Goal: Task Accomplishment & Management: Complete application form

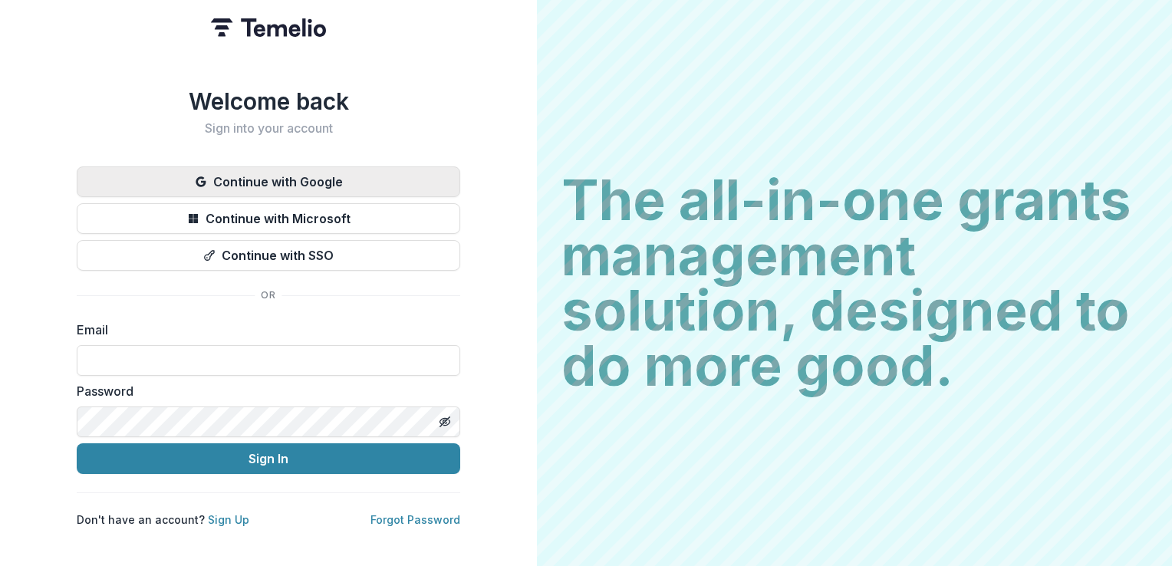
click at [265, 170] on button "Continue with Google" at bounding box center [269, 181] width 384 height 31
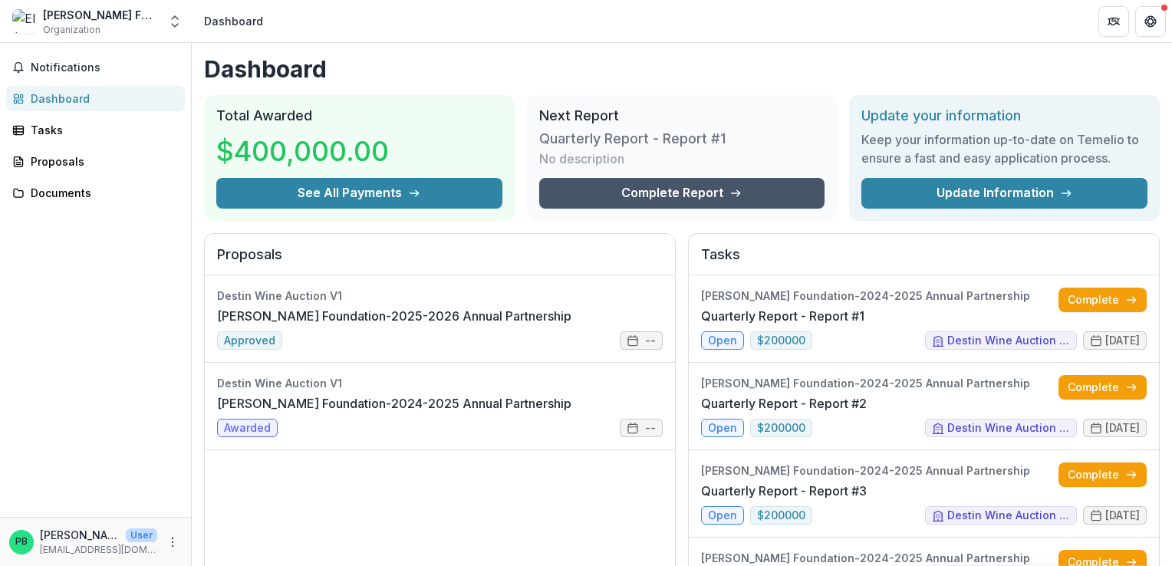
click at [694, 195] on link "Complete Report" at bounding box center [682, 193] width 286 height 31
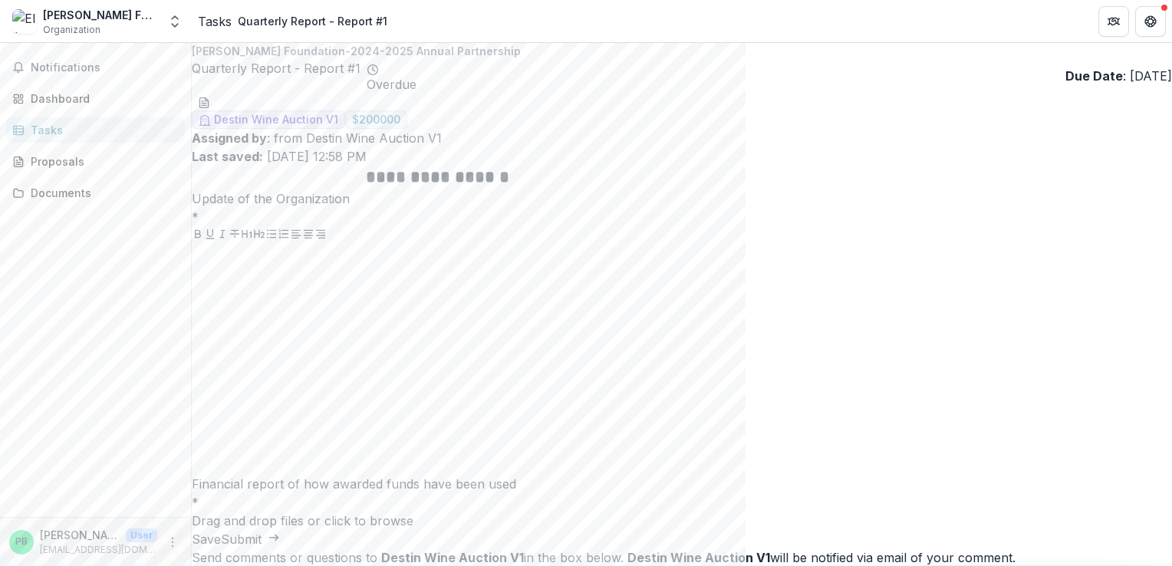
click at [212, 17] on div "Tasks" at bounding box center [215, 21] width 34 height 18
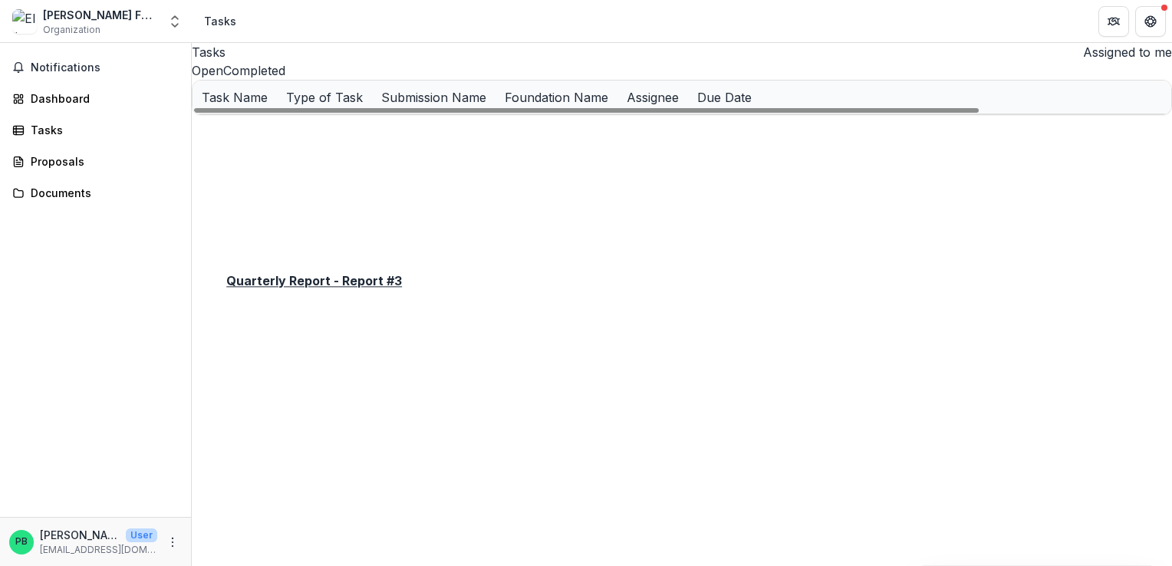
click at [309, 203] on u "Quarterly Report - Report #3" at bounding box center [280, 196] width 156 height 13
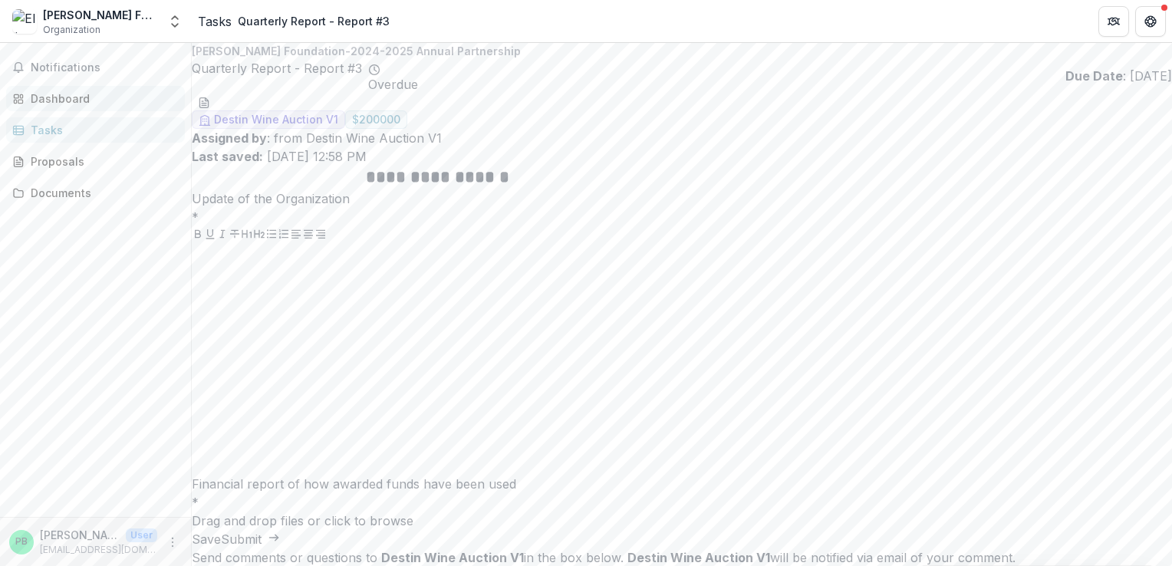
click at [46, 95] on div "Dashboard" at bounding box center [102, 99] width 142 height 16
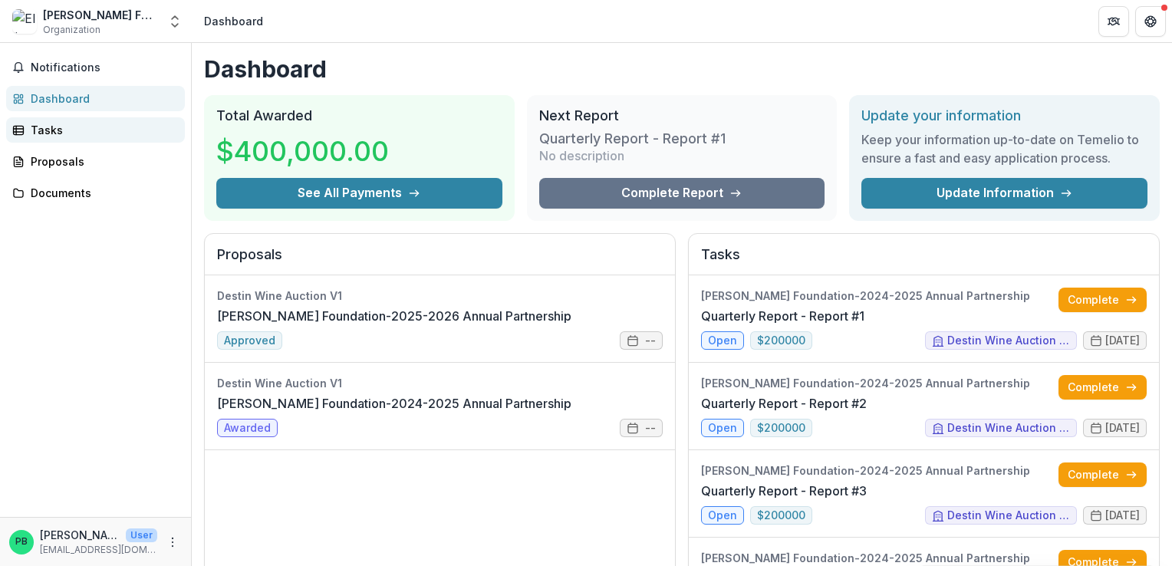
click at [35, 136] on div "Tasks" at bounding box center [102, 130] width 142 height 16
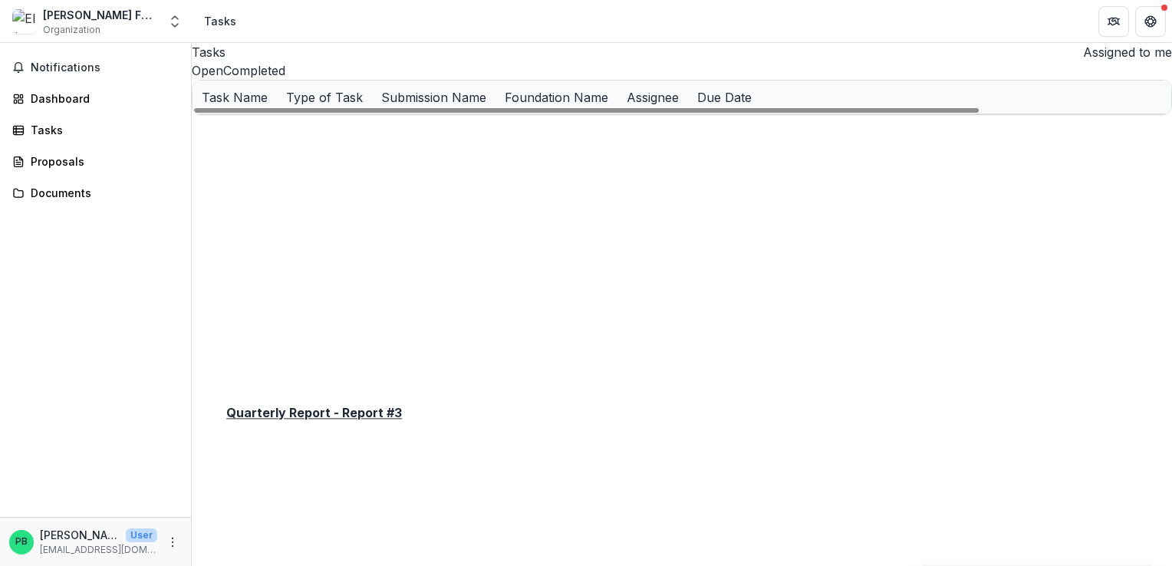
click at [351, 335] on u "Quarterly Report - Report #3" at bounding box center [280, 328] width 156 height 13
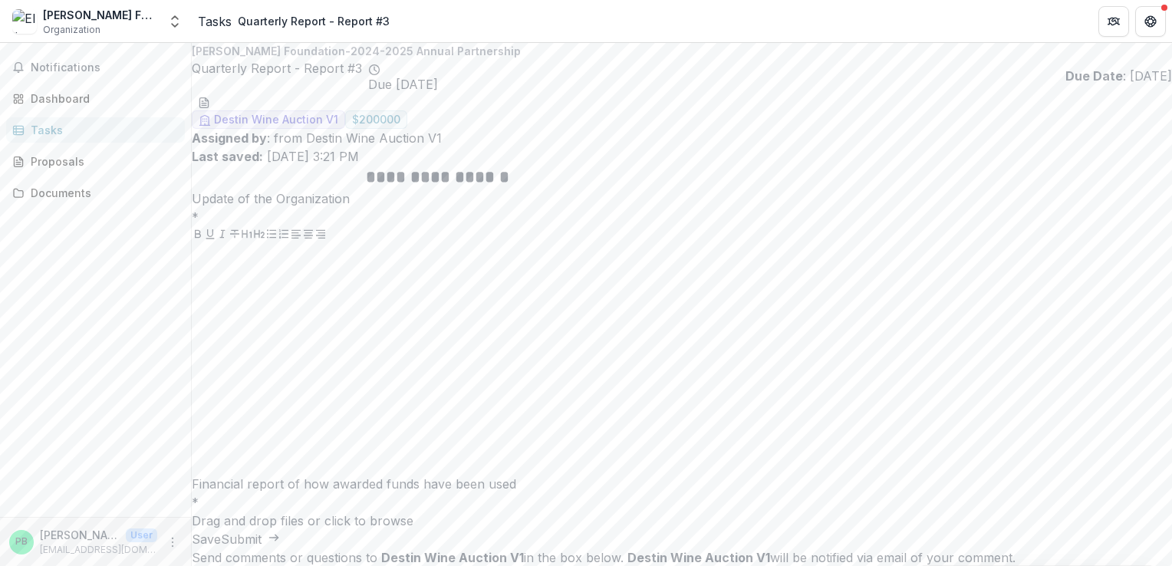
click at [217, 17] on div "Tasks" at bounding box center [215, 21] width 34 height 18
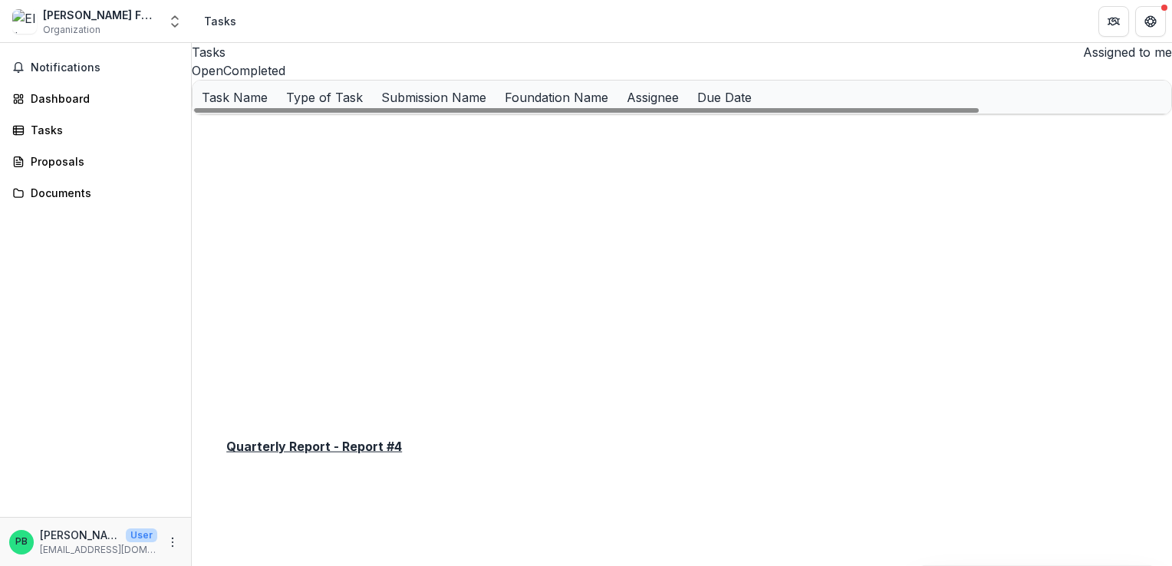
click at [311, 368] on u "Quarterly Report - Report #4" at bounding box center [280, 361] width 157 height 13
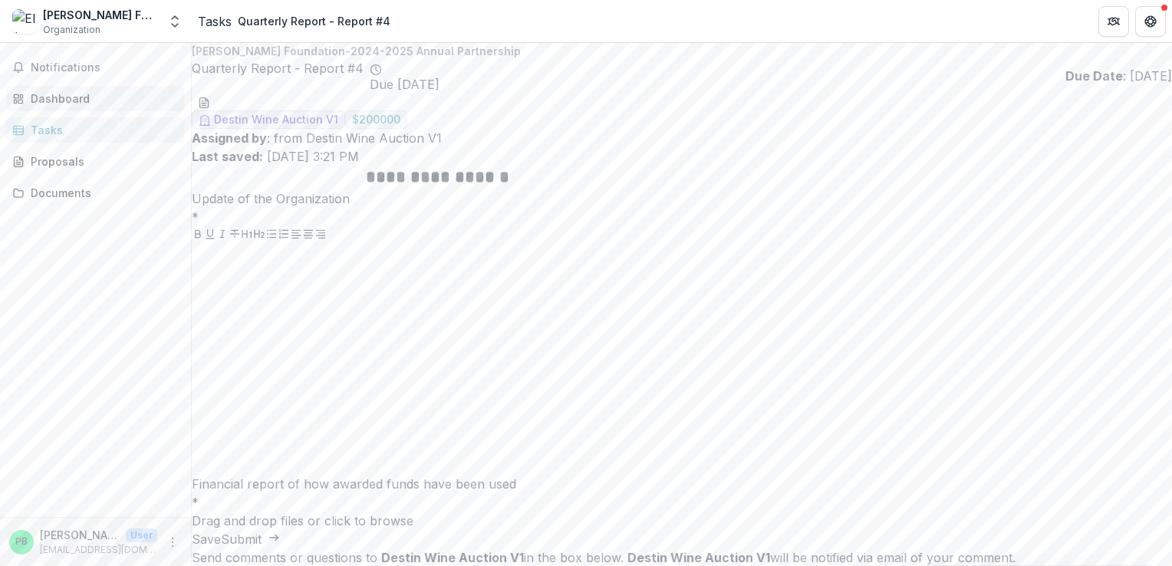
click at [77, 100] on div "Dashboard" at bounding box center [102, 99] width 142 height 16
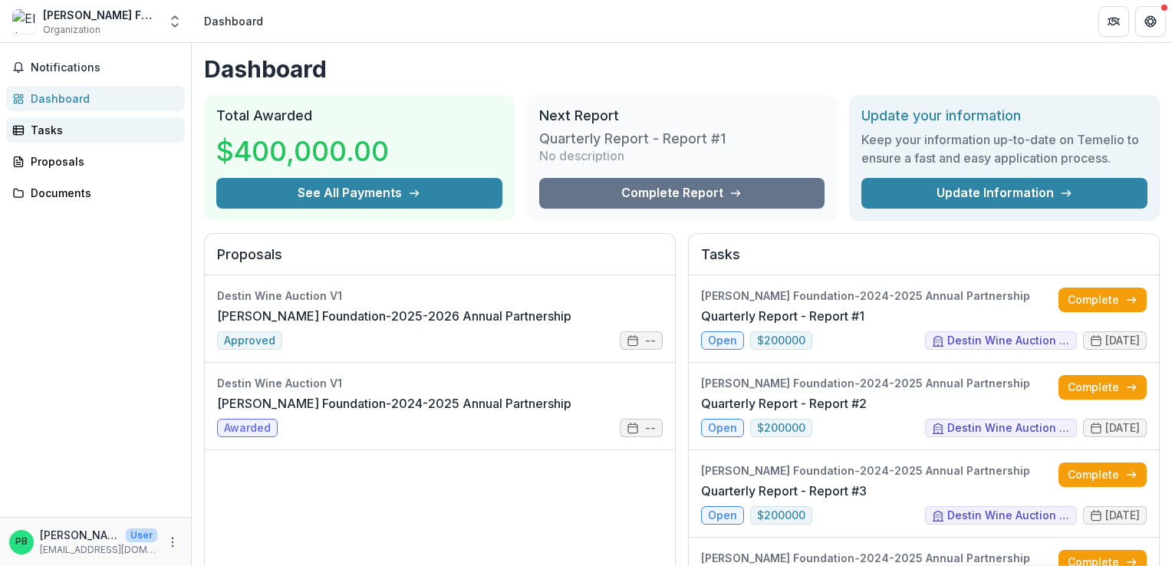
click at [62, 127] on div "Tasks" at bounding box center [102, 130] width 142 height 16
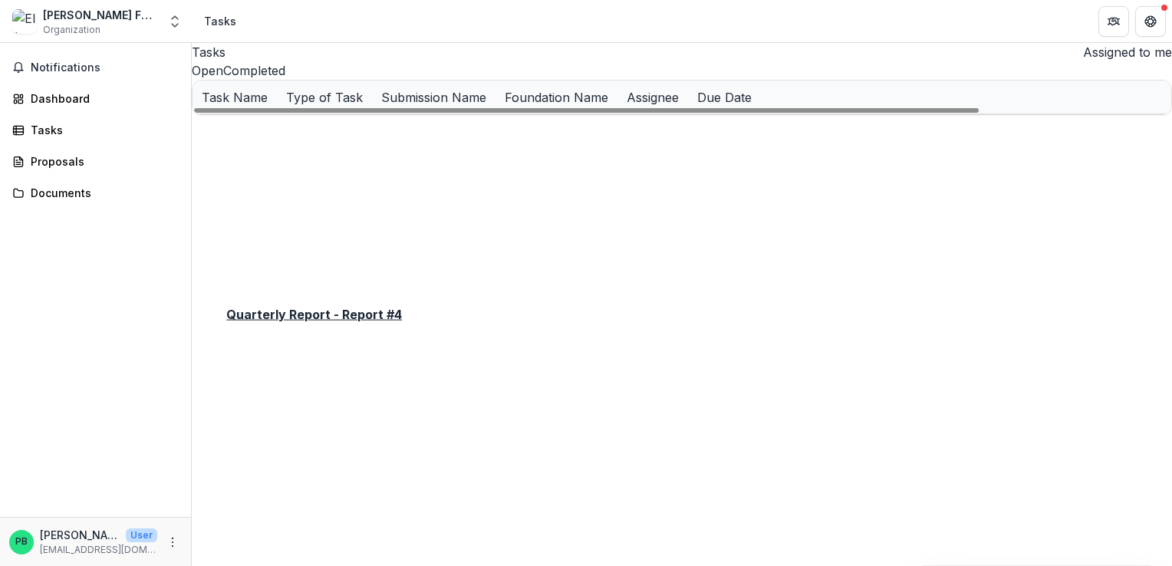
click at [305, 236] on u "Quarterly Report - Report #4" at bounding box center [280, 229] width 157 height 13
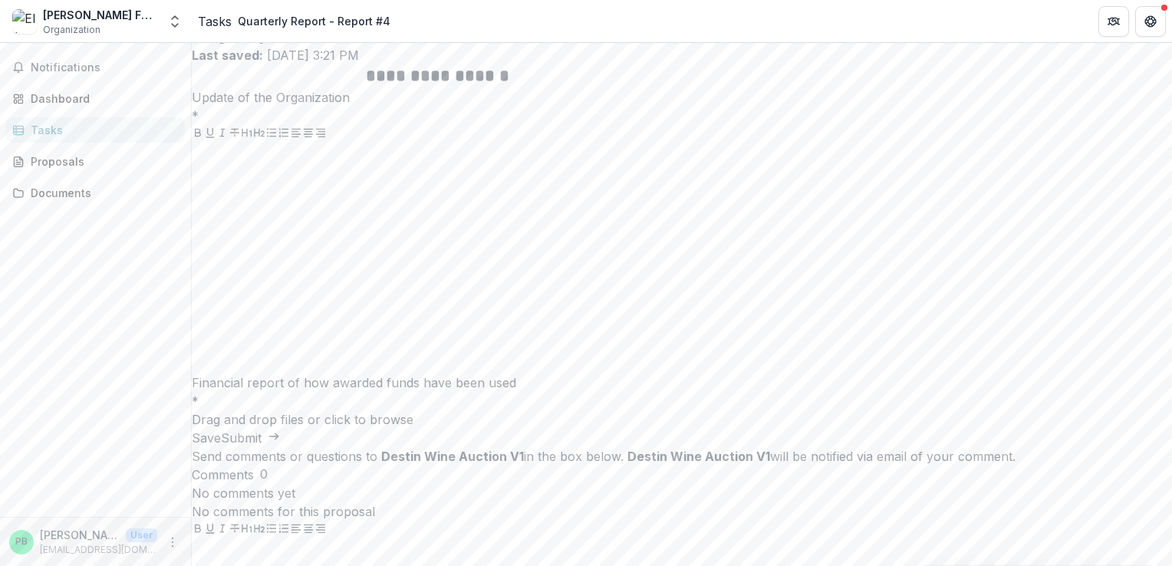
scroll to position [102, 0]
drag, startPoint x: 623, startPoint y: 493, endPoint x: 623, endPoint y: 522, distance: 29.9
click at [623, 428] on div "Drag and drop files or click to browse" at bounding box center [682, 419] width 980 height 18
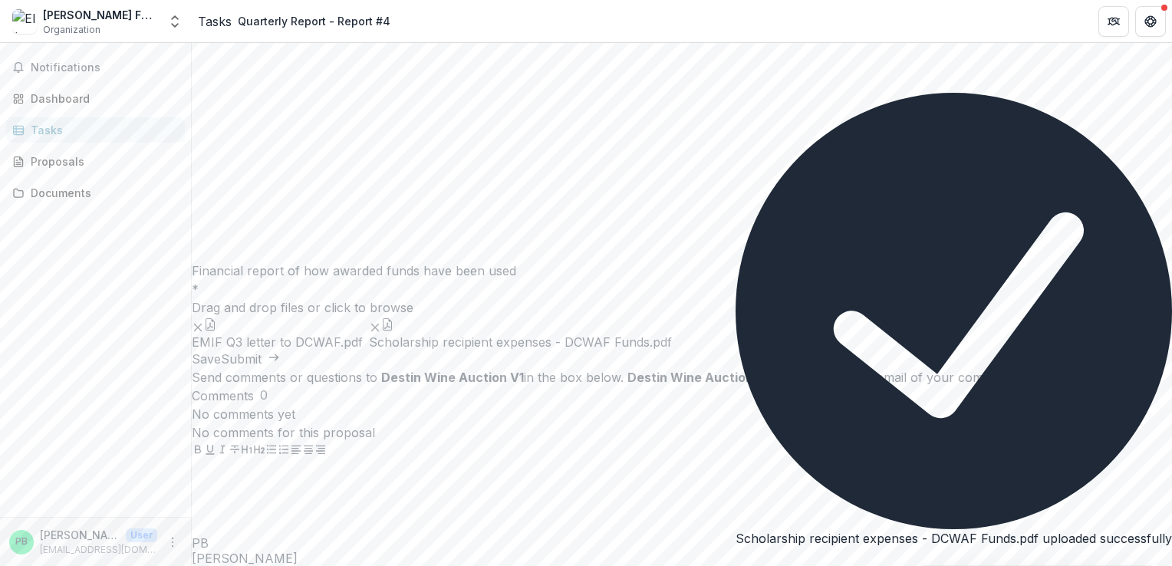
scroll to position [215, 0]
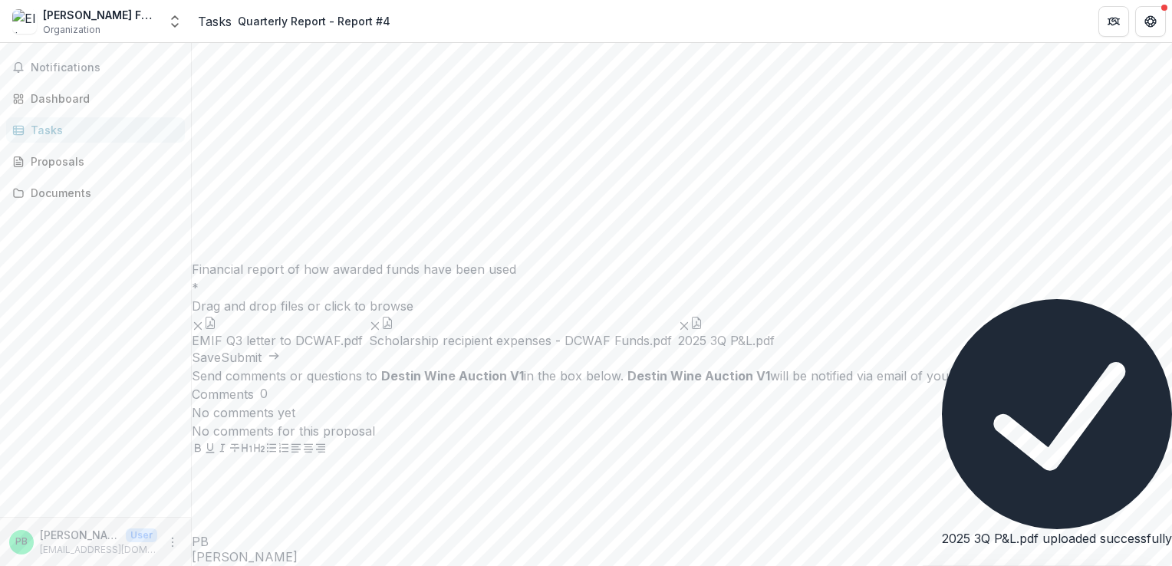
click at [453, 159] on div at bounding box center [682, 145] width 980 height 230
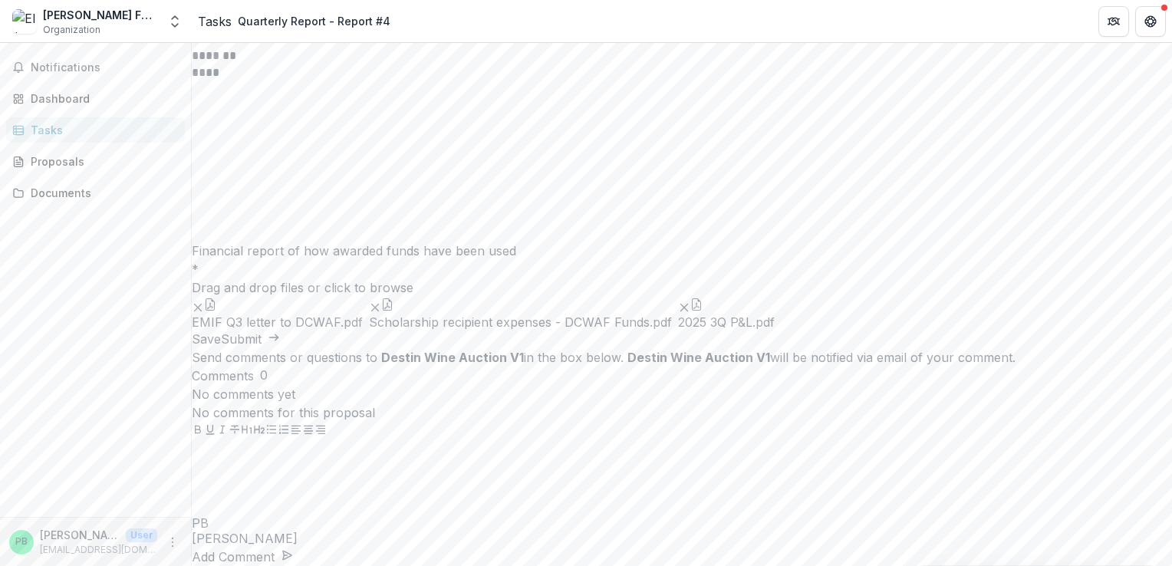
scroll to position [92, 0]
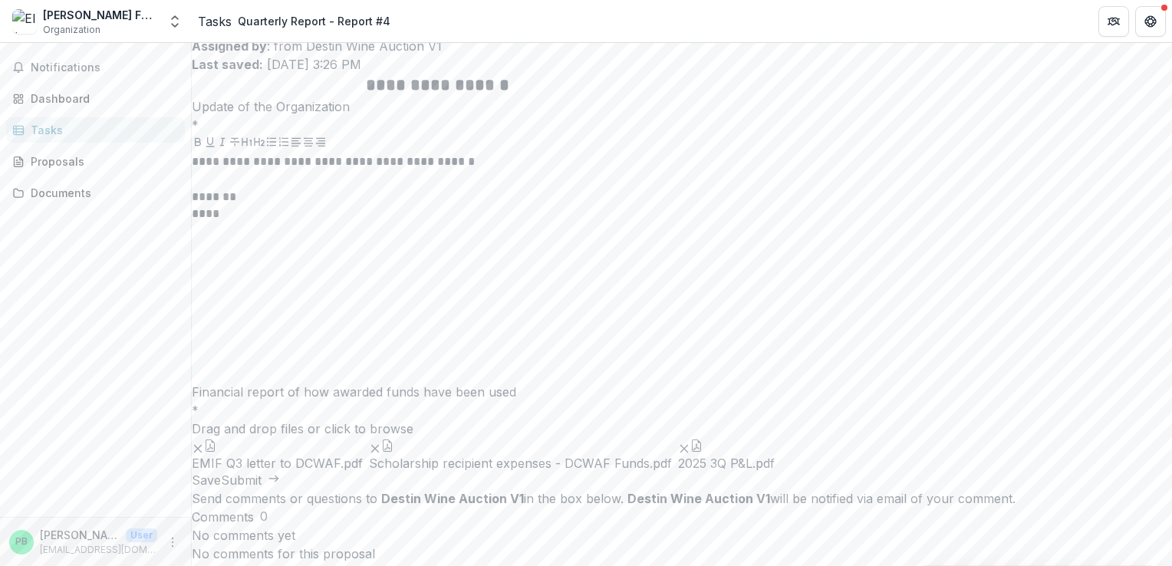
click at [326, 170] on p "**********" at bounding box center [430, 161] width 477 height 17
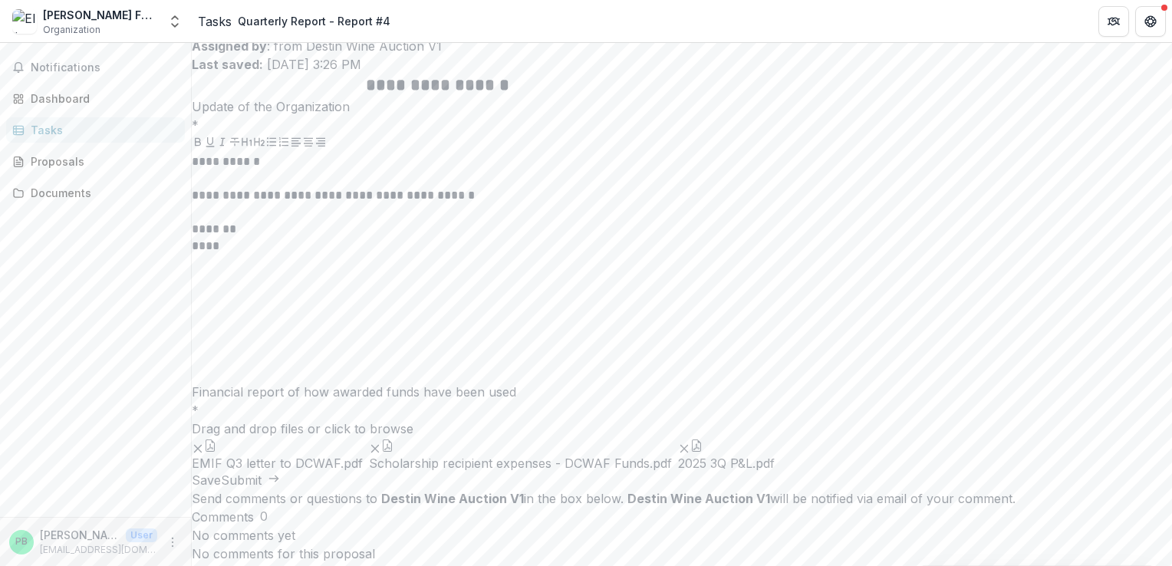
click at [643, 203] on p "**********" at bounding box center [430, 194] width 477 height 17
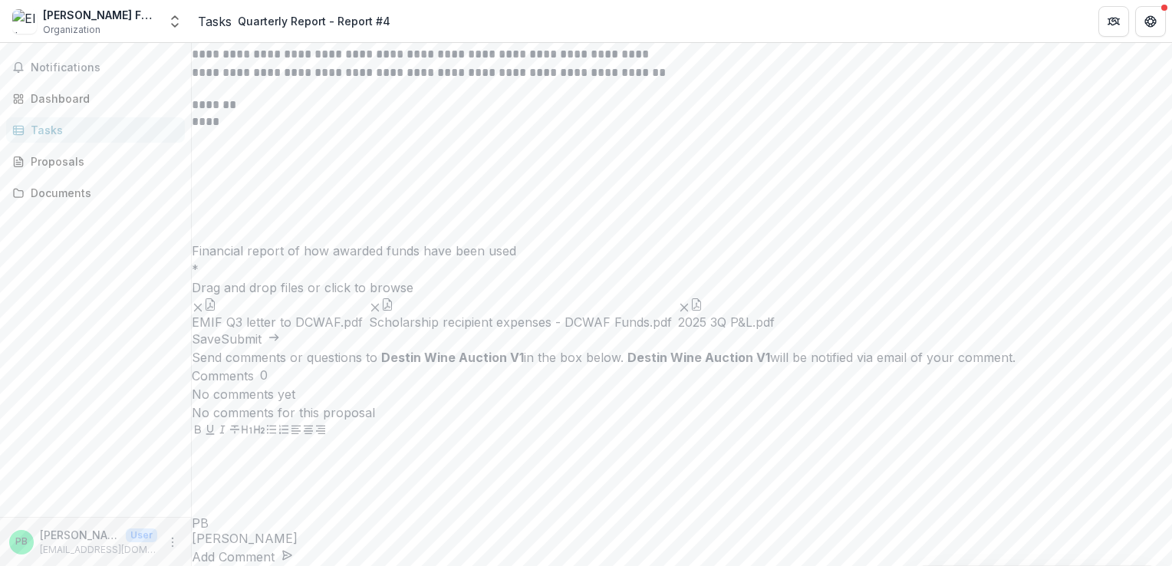
scroll to position [269, 0]
click at [280, 348] on button "Submit" at bounding box center [250, 339] width 59 height 18
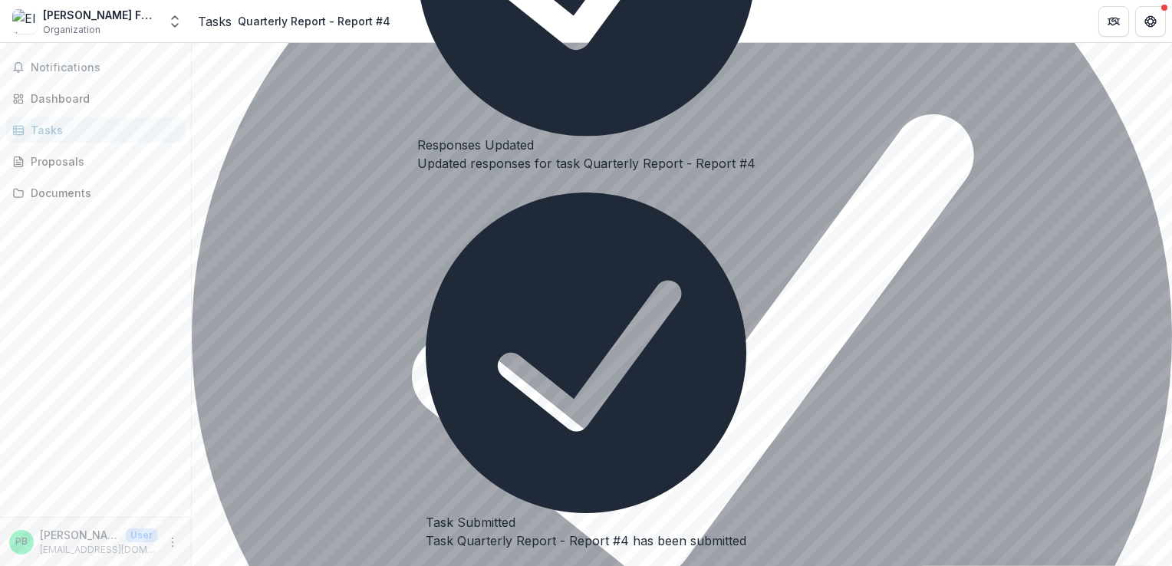
scroll to position [275, 0]
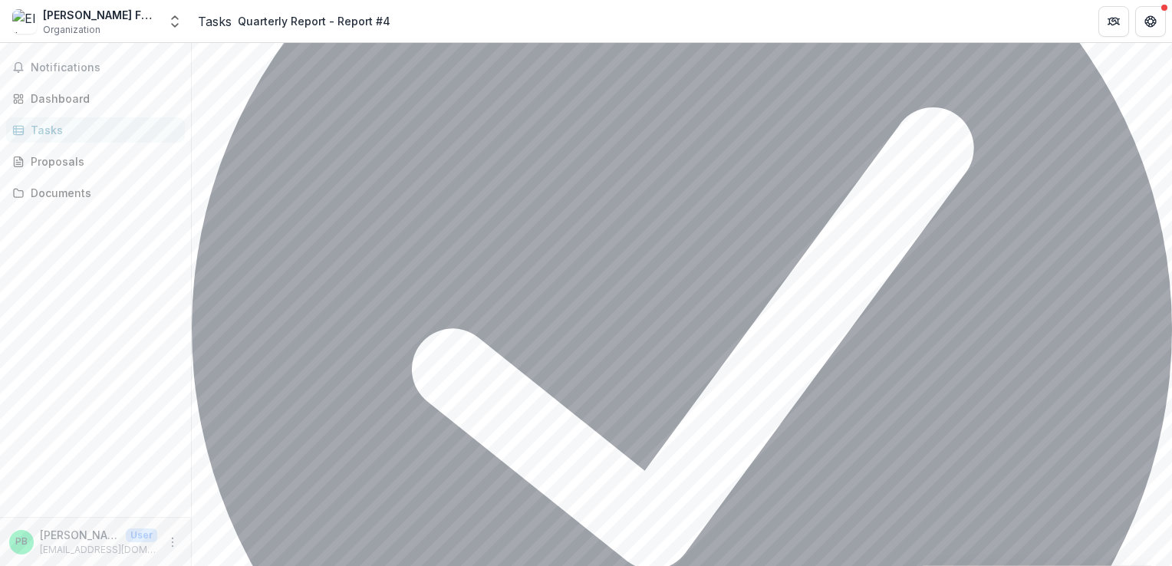
click at [147, 334] on div "Notifications Dashboard Tasks Proposals Documents" at bounding box center [95, 280] width 191 height 474
click at [43, 96] on div "Dashboard" at bounding box center [102, 99] width 142 height 16
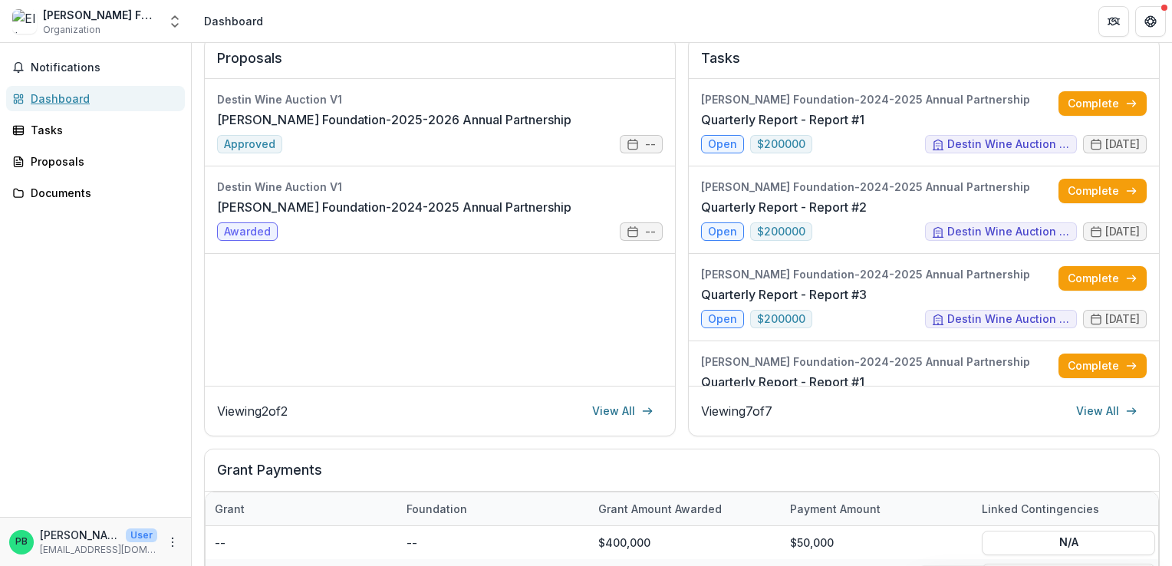
scroll to position [193, 0]
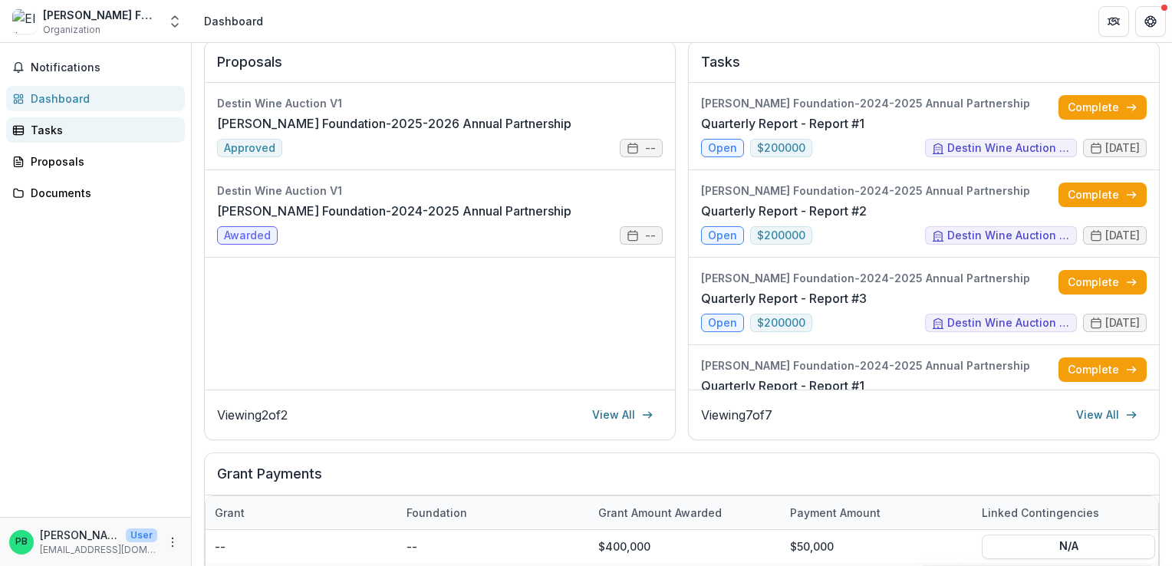
click at [52, 133] on div "Tasks" at bounding box center [102, 130] width 142 height 16
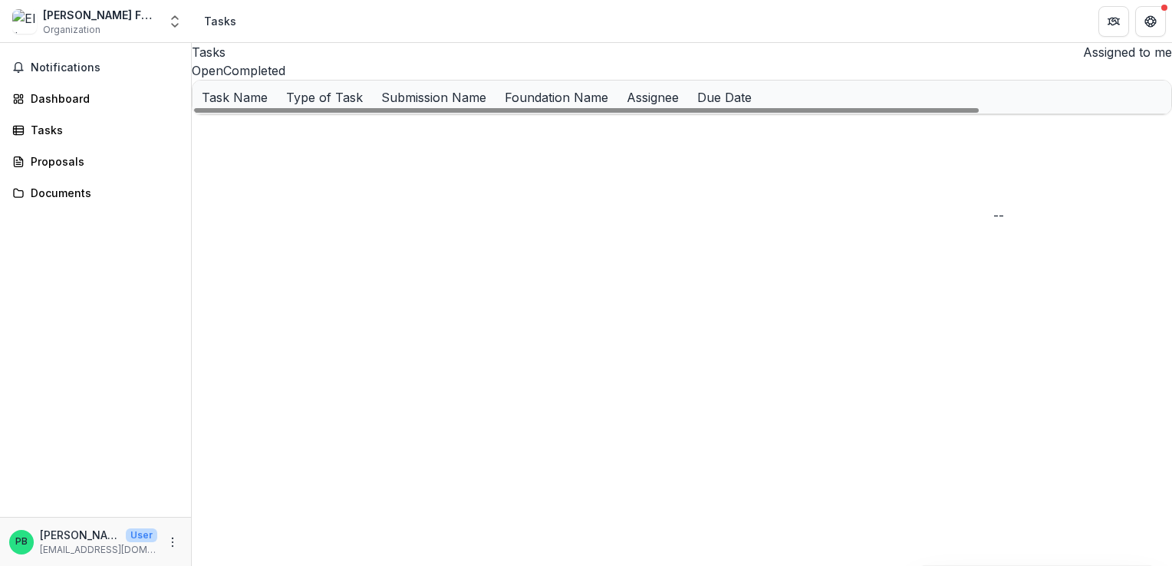
click at [980, 139] on div "--" at bounding box center [974, 131] width 11 height 16
